Goal: Task Accomplishment & Management: Use online tool/utility

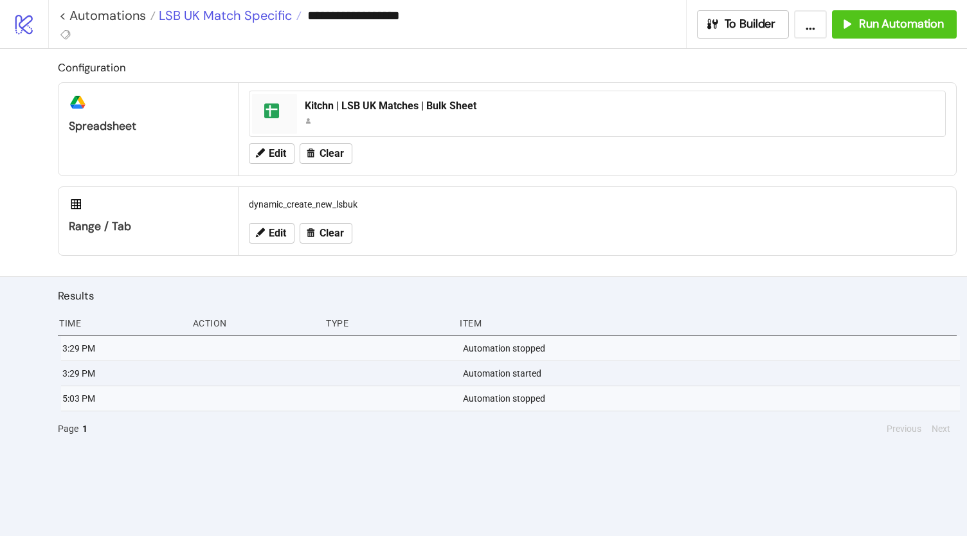
click at [231, 19] on span "LSB UK Match Specific" at bounding box center [224, 15] width 136 height 17
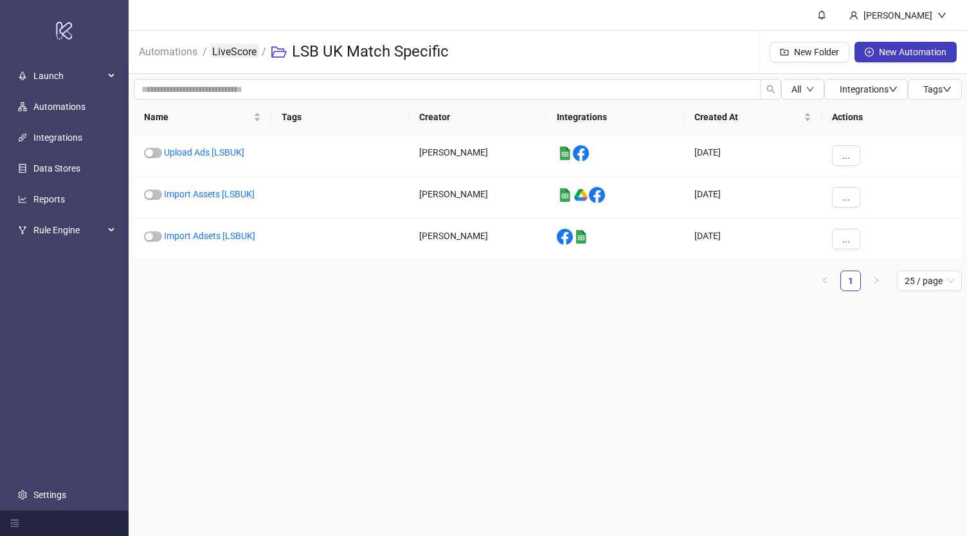
click at [228, 48] on link "LiveScore" at bounding box center [235, 51] width 50 height 14
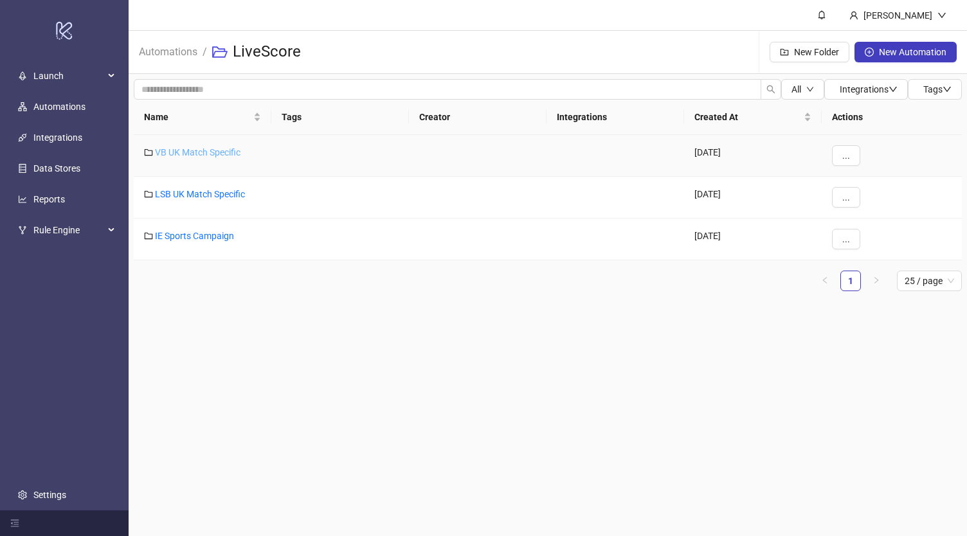
click at [188, 151] on link "VB UK Match Specific" at bounding box center [198, 152] width 86 height 10
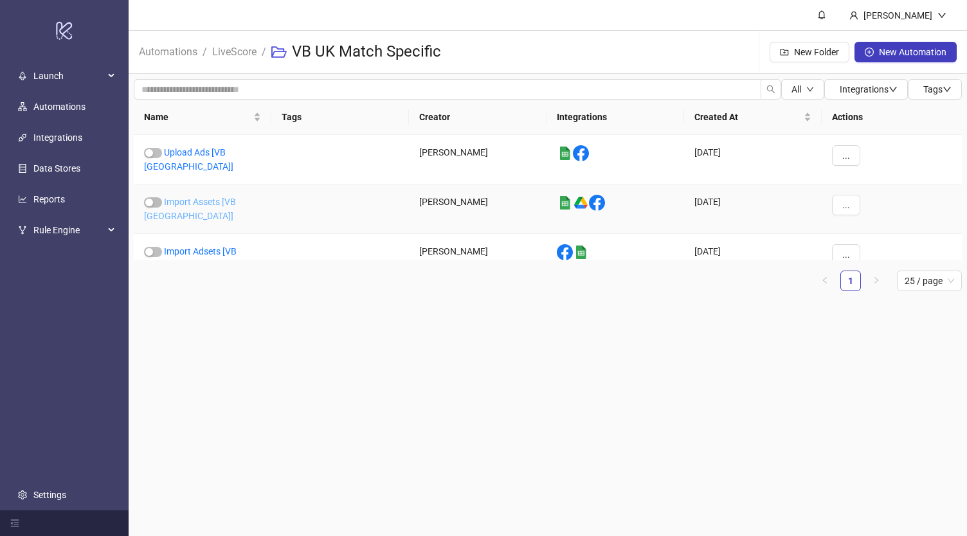
click at [222, 197] on link "Import Assets [VB [GEOGRAPHIC_DATA]]" at bounding box center [190, 209] width 92 height 24
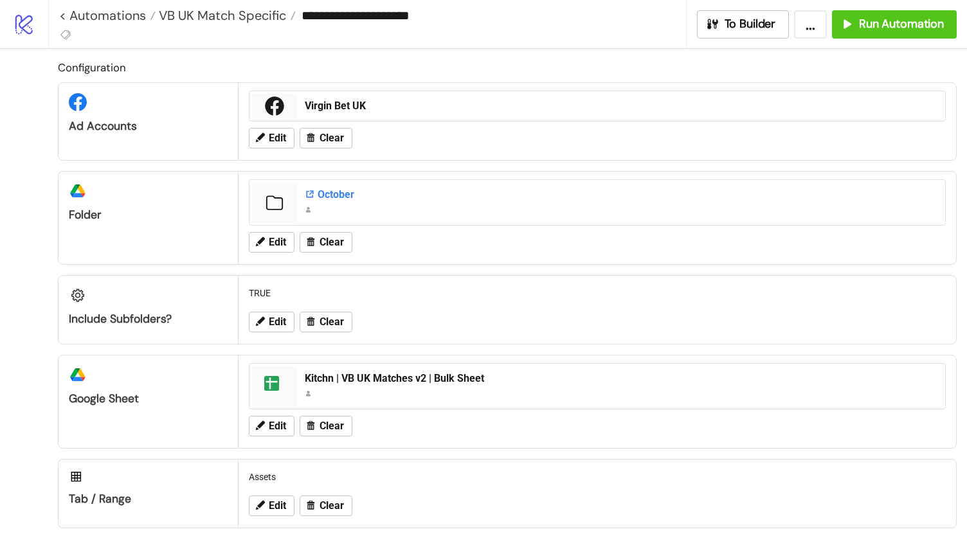
click at [329, 194] on div "October" at bounding box center [621, 195] width 633 height 14
click at [232, 7] on span "VB UK Match Specific" at bounding box center [221, 15] width 131 height 17
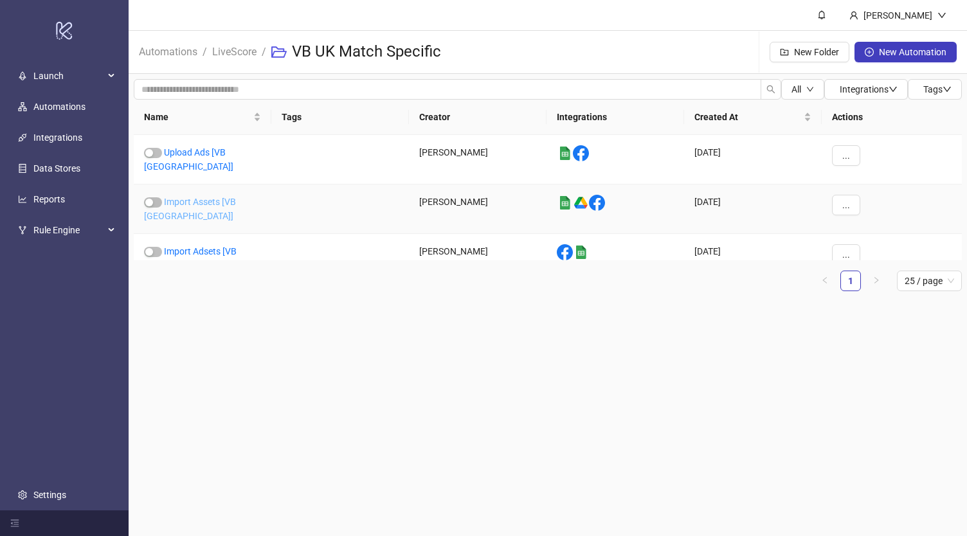
click at [204, 197] on link "Import Assets [VB [GEOGRAPHIC_DATA]]" at bounding box center [190, 209] width 92 height 24
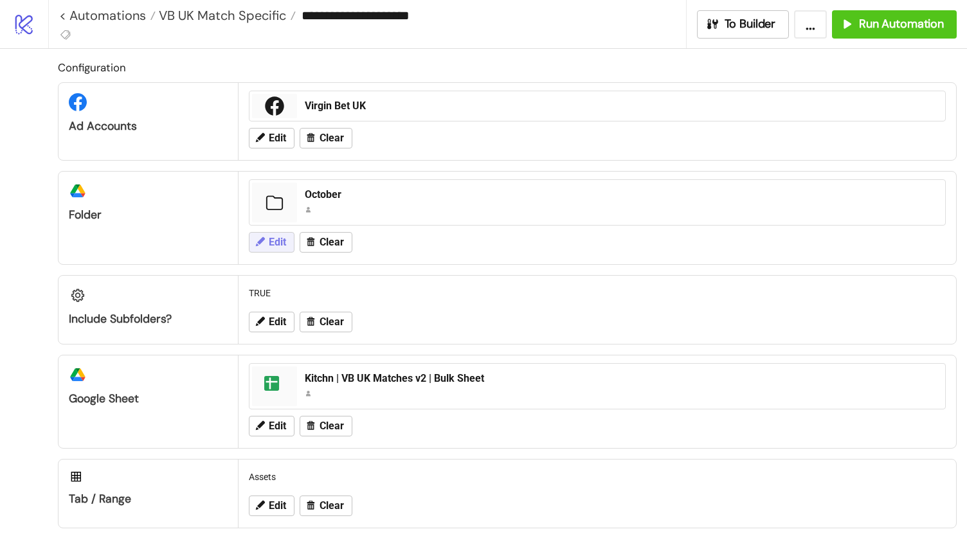
click at [275, 242] on span "Edit" at bounding box center [277, 243] width 17 height 12
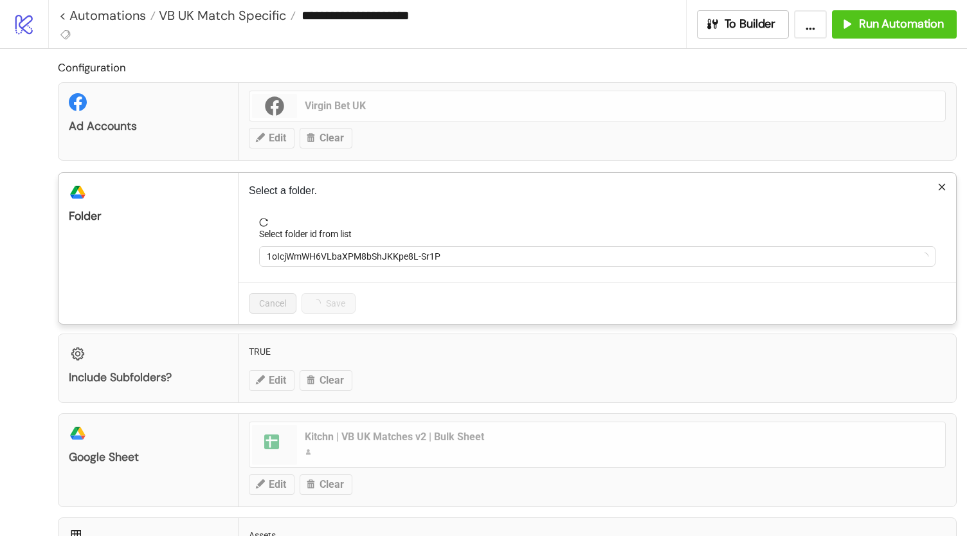
click at [228, 167] on div "**********" at bounding box center [483, 268] width 967 height 536
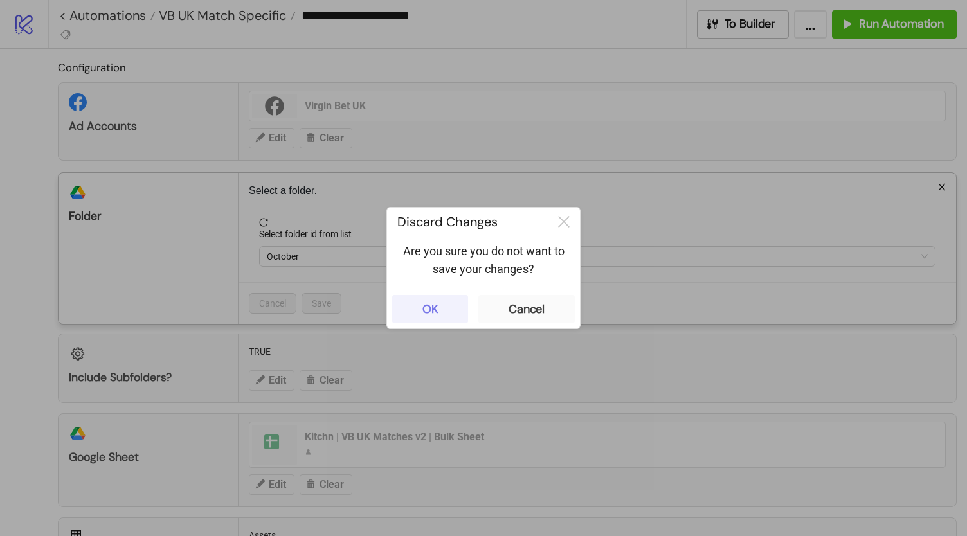
click at [427, 310] on div "OK" at bounding box center [430, 309] width 16 height 15
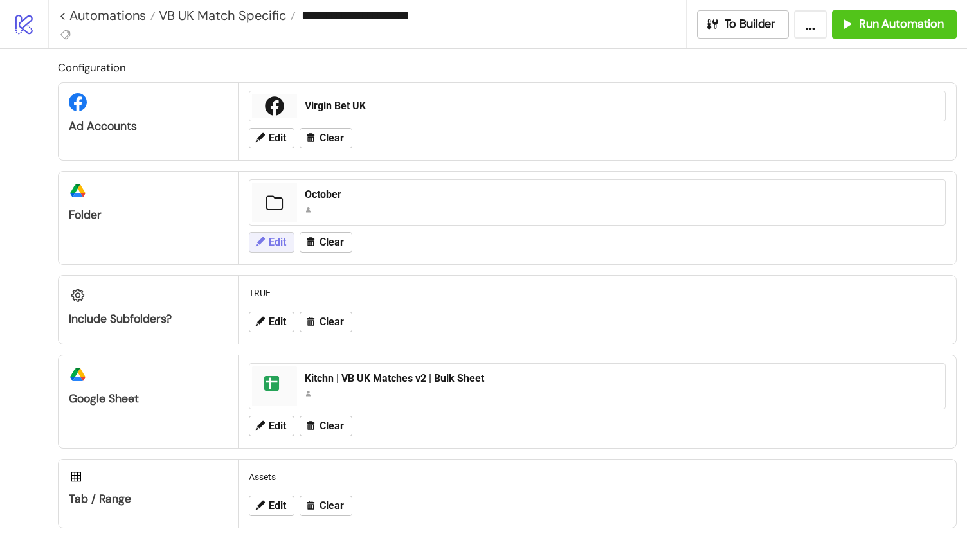
click at [285, 243] on span "Edit" at bounding box center [277, 243] width 17 height 12
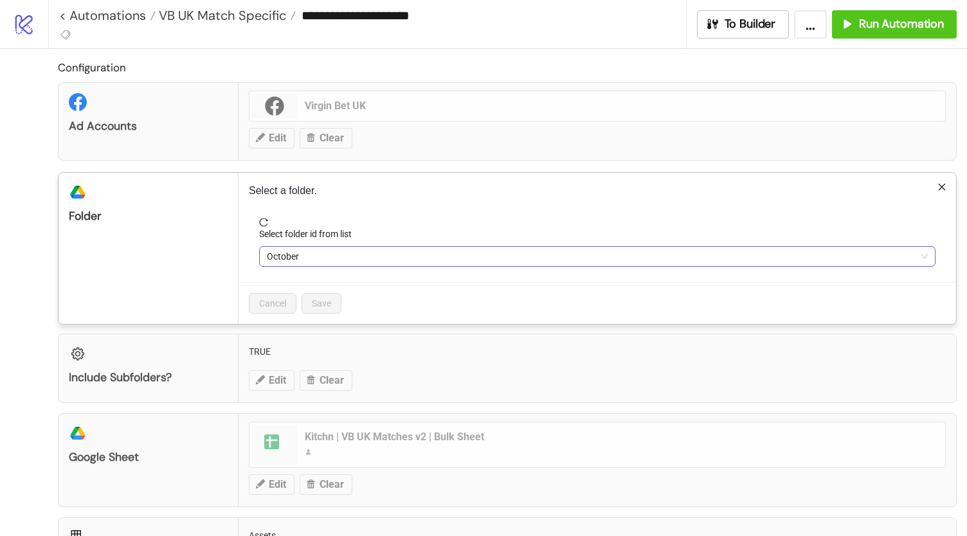
click at [343, 255] on span "October" at bounding box center [597, 256] width 661 height 19
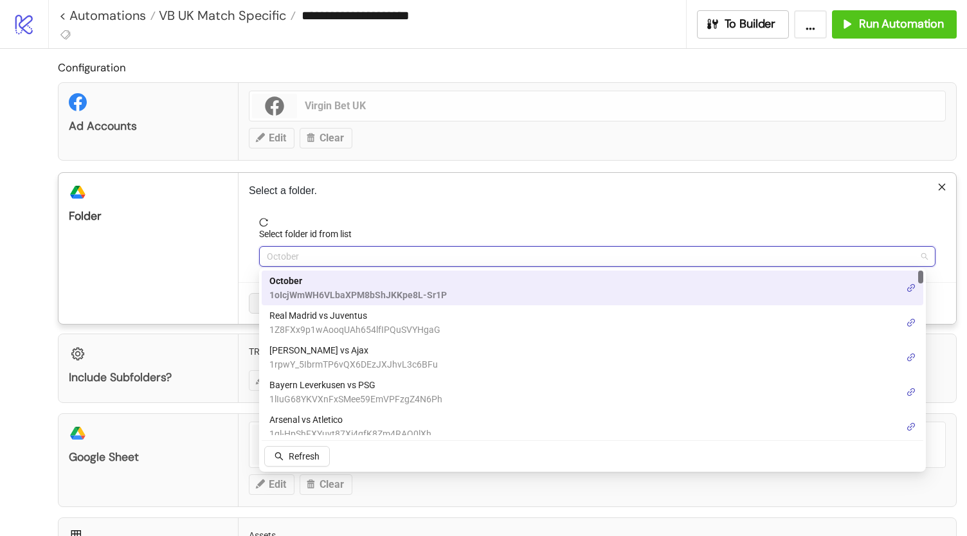
paste input "**********"
type input "**********"
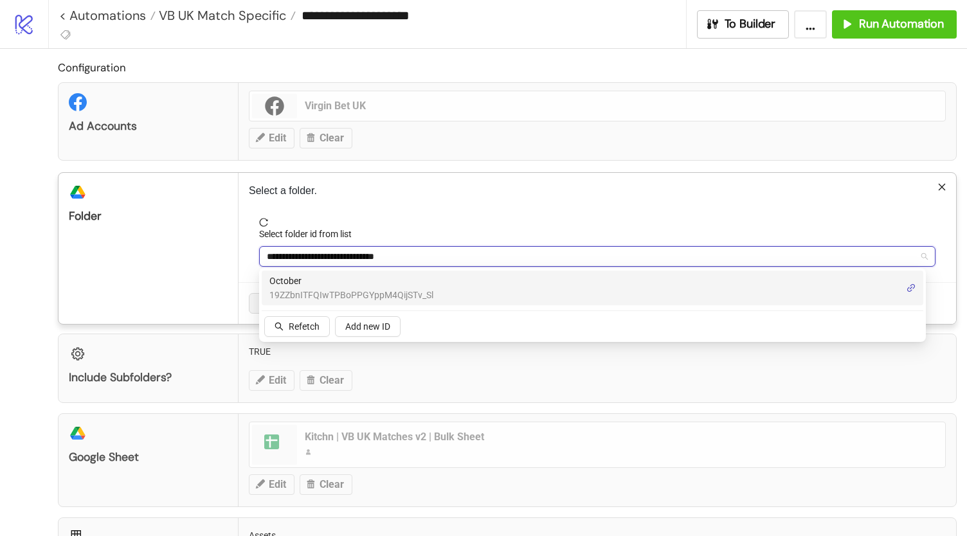
click at [413, 293] on span "19ZZbnITFQIwTPBoPPGYppM4QijSTv_Sl" at bounding box center [351, 295] width 164 height 14
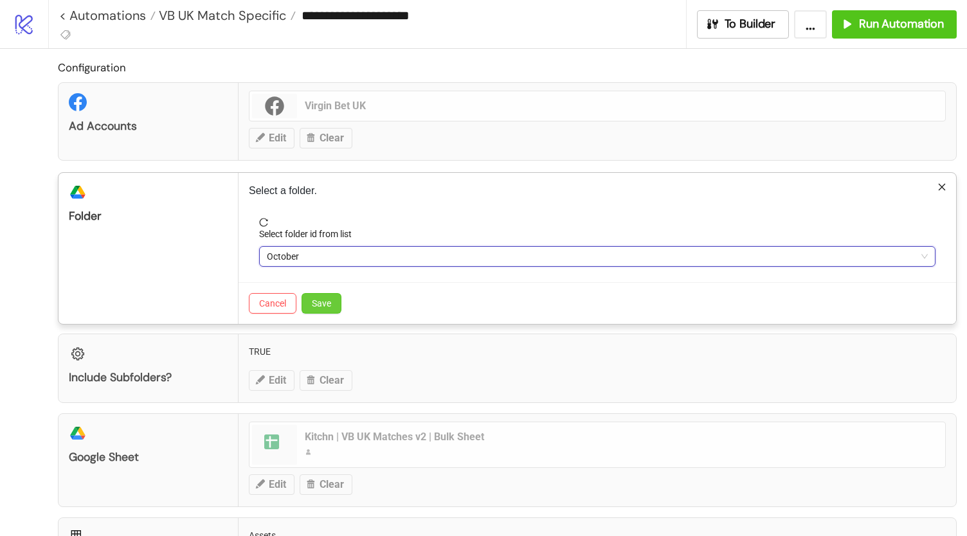
click at [329, 300] on span "Save" at bounding box center [321, 303] width 19 height 10
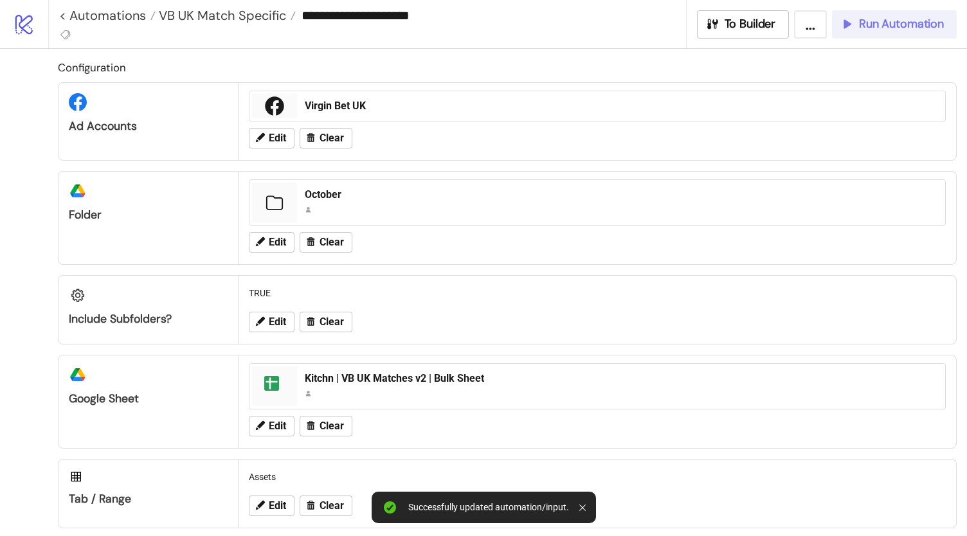
click at [917, 21] on span "Run Automation" at bounding box center [901, 24] width 85 height 15
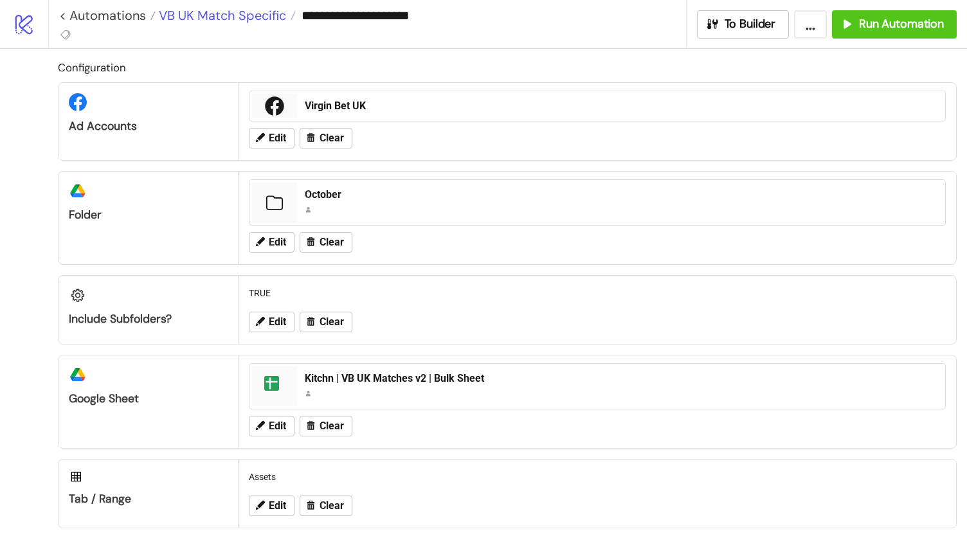
click at [251, 17] on span "VB UK Match Specific" at bounding box center [221, 15] width 131 height 17
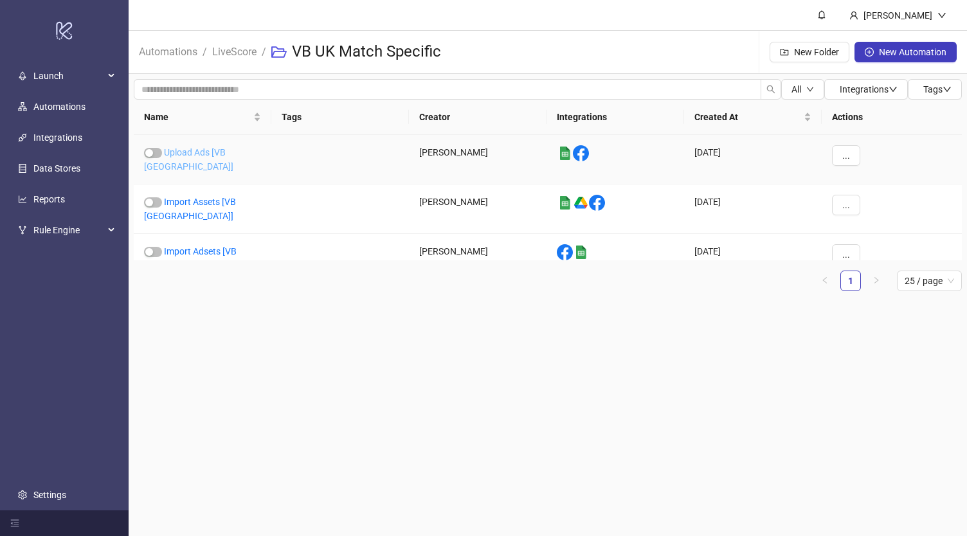
click at [212, 152] on link "Upload Ads [VB [GEOGRAPHIC_DATA]]" at bounding box center [188, 159] width 89 height 24
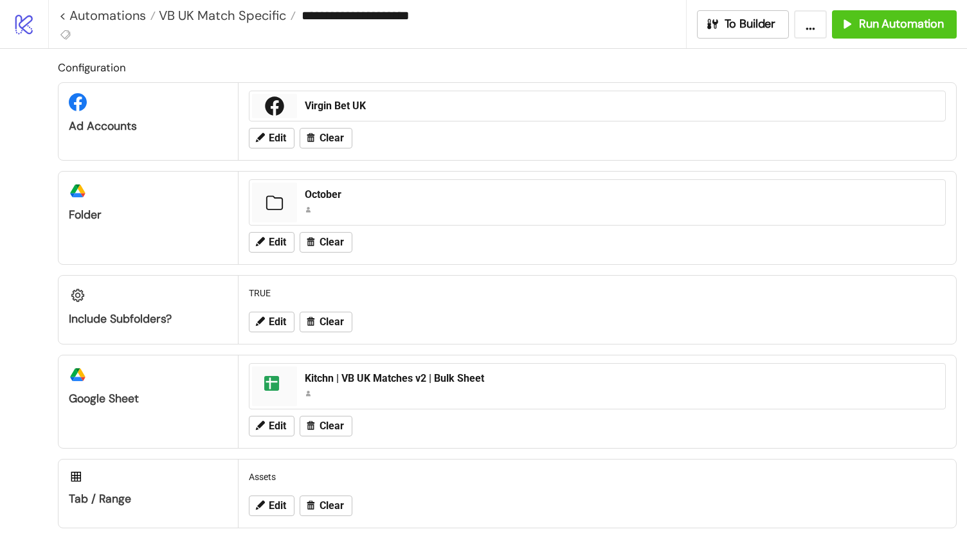
type input "**********"
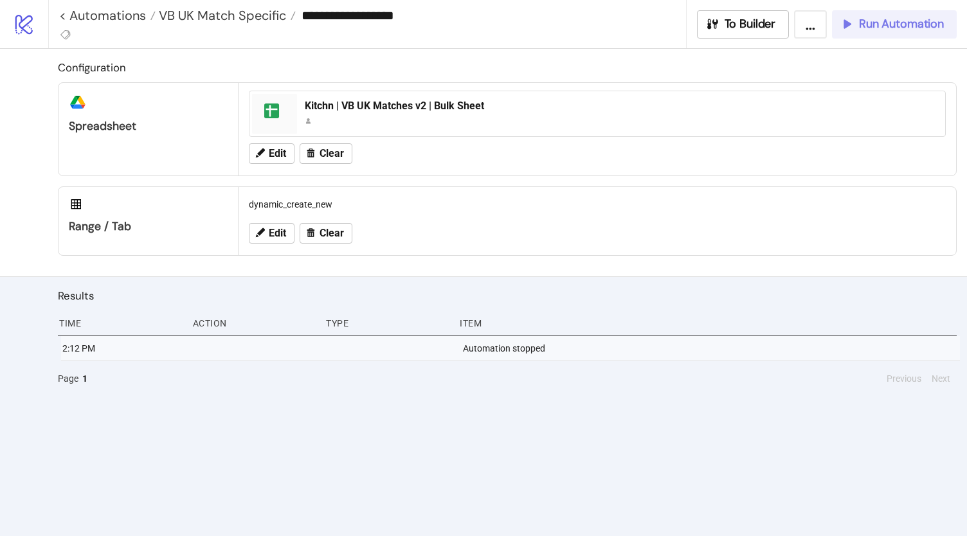
click at [923, 23] on span "Run Automation" at bounding box center [901, 24] width 85 height 15
